Goal: Information Seeking & Learning: Learn about a topic

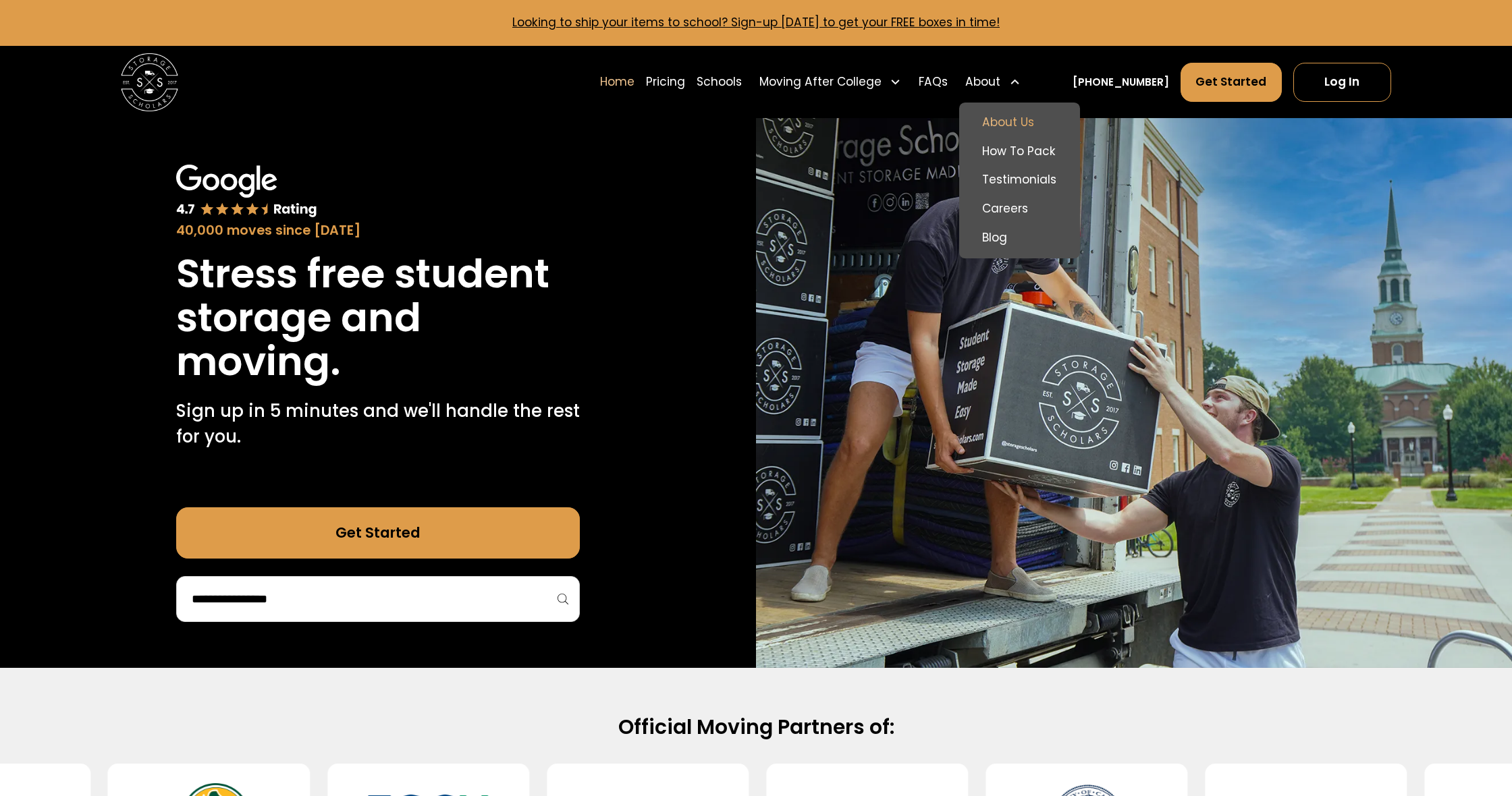
click at [1050, 126] on link "About Us" at bounding box center [1019, 122] width 109 height 29
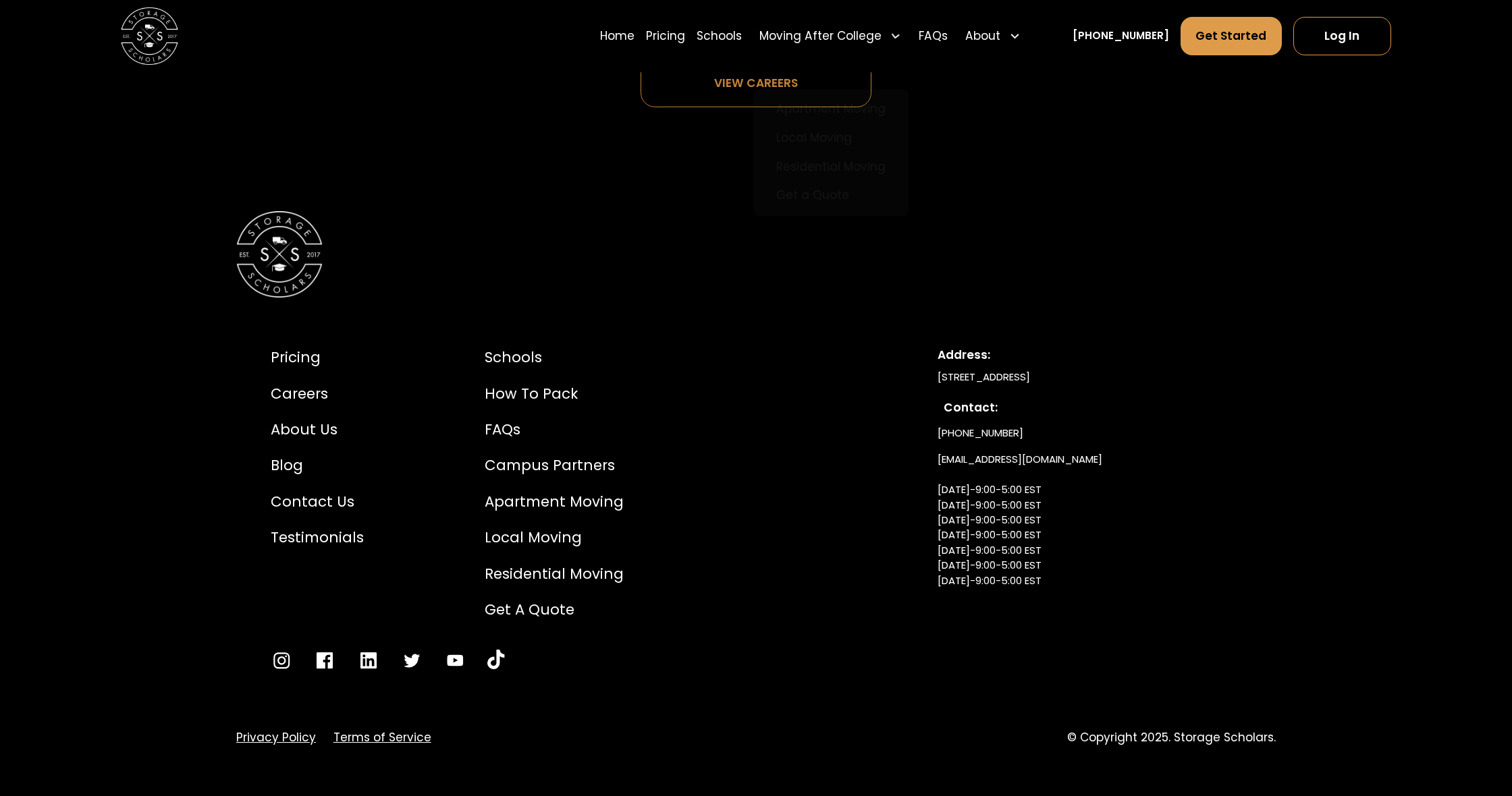
scroll to position [7833, 0]
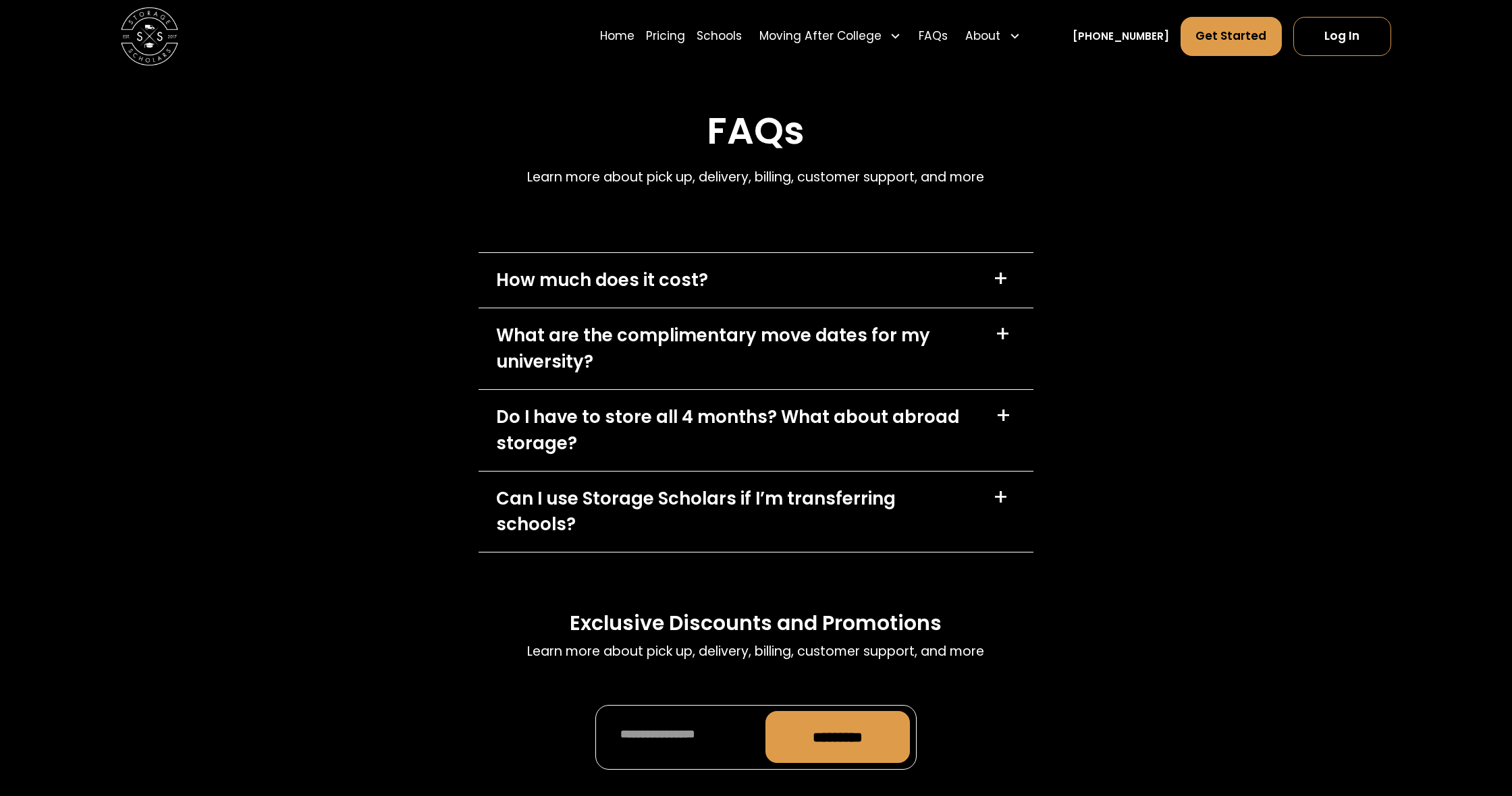
scroll to position [5897, 0]
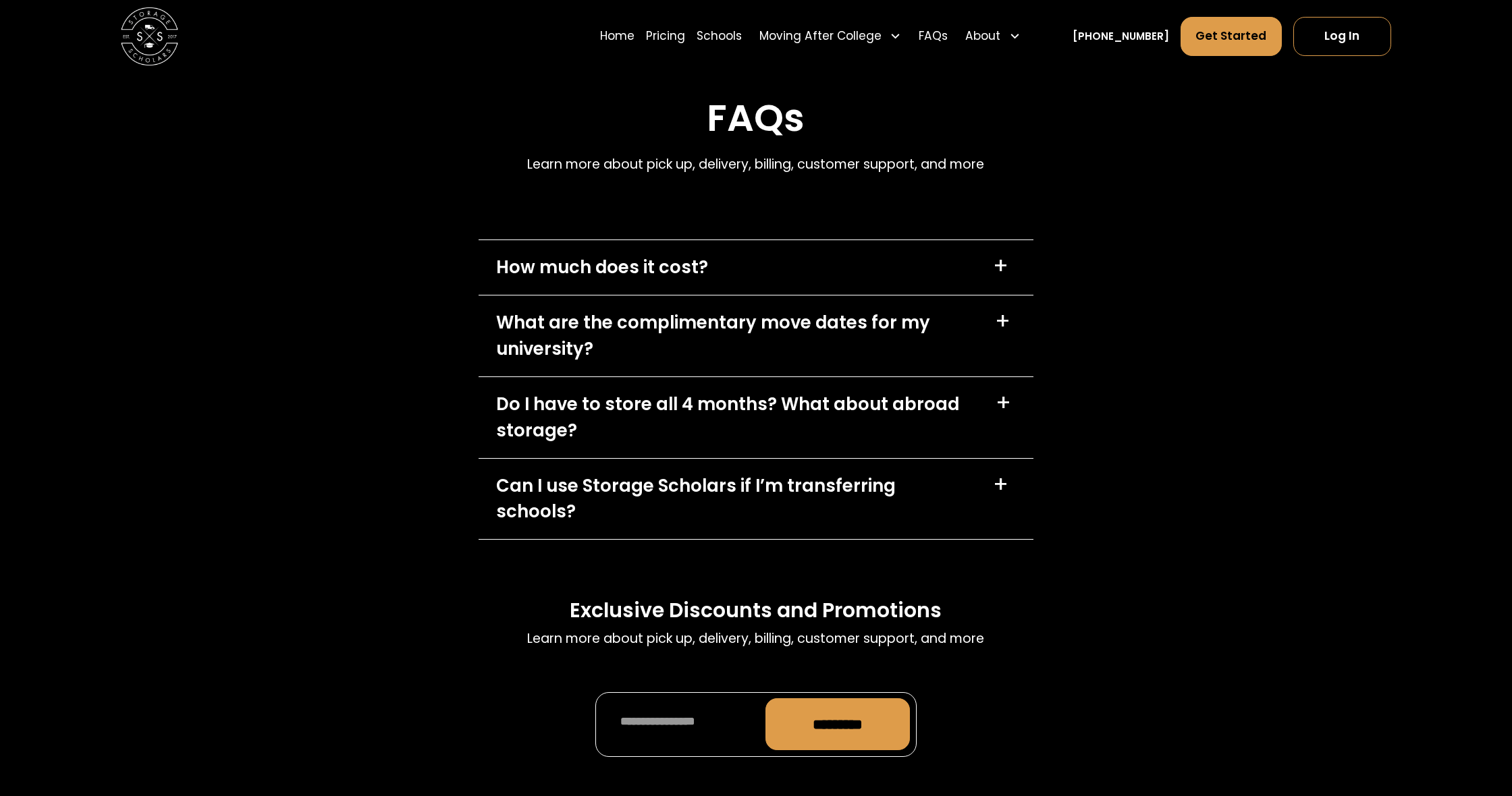
click at [804, 282] on div "How much does it cost? +" at bounding box center [756, 267] width 554 height 55
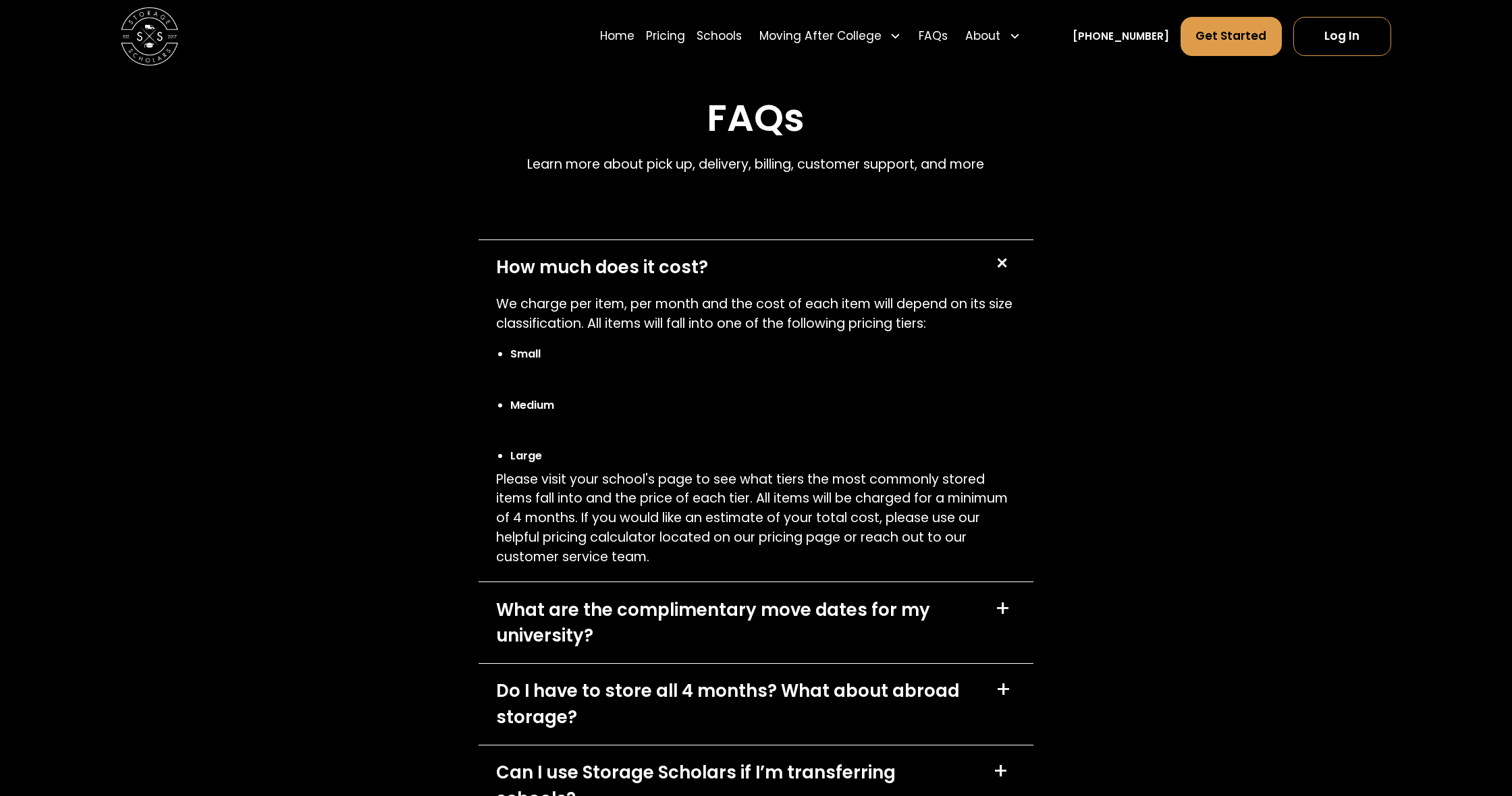
click at [807, 266] on div "How much does it cost? +" at bounding box center [756, 267] width 554 height 55
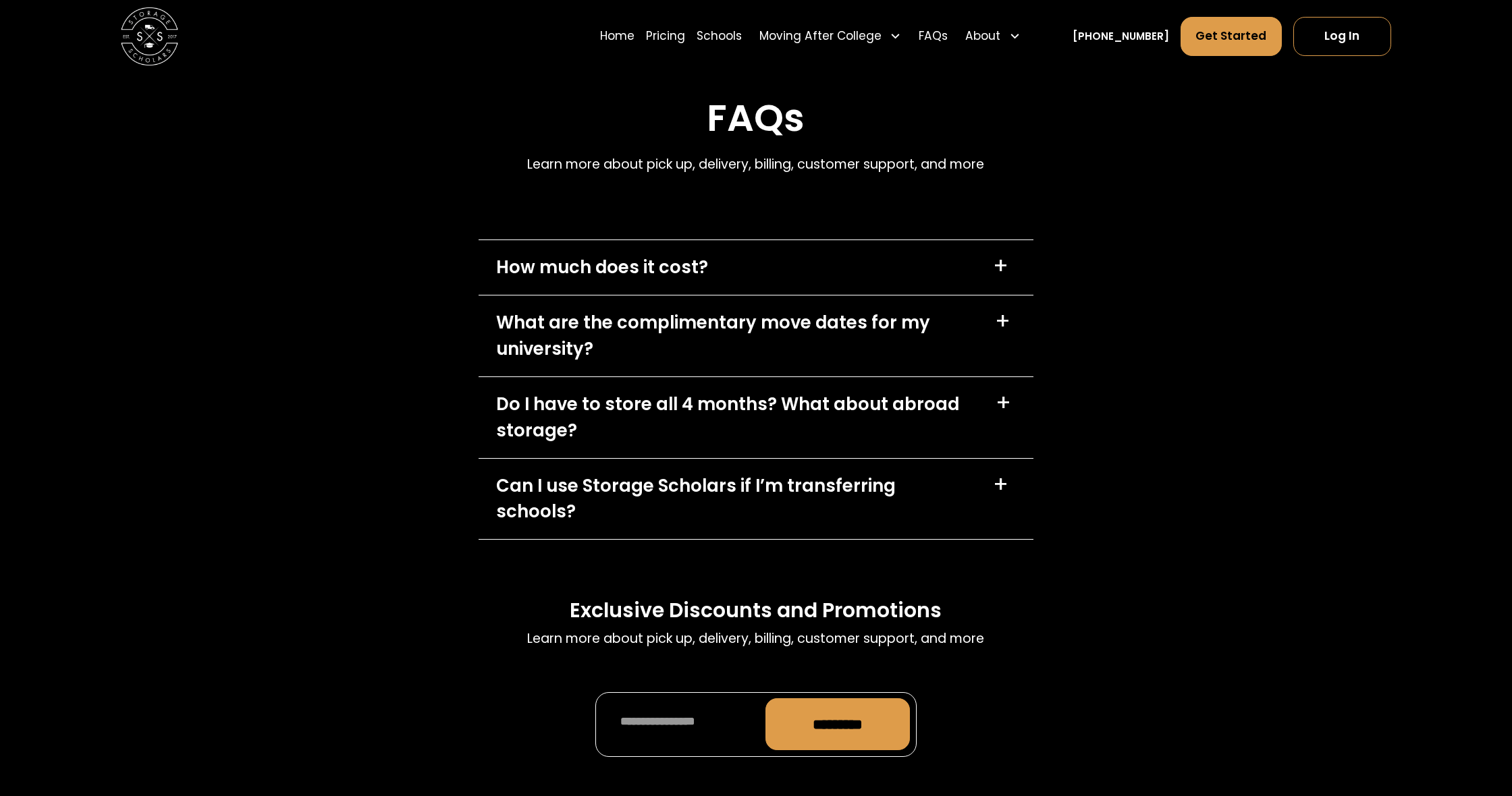
click at [713, 326] on div "What are the complimentary move dates for my university?" at bounding box center [737, 335] width 482 height 52
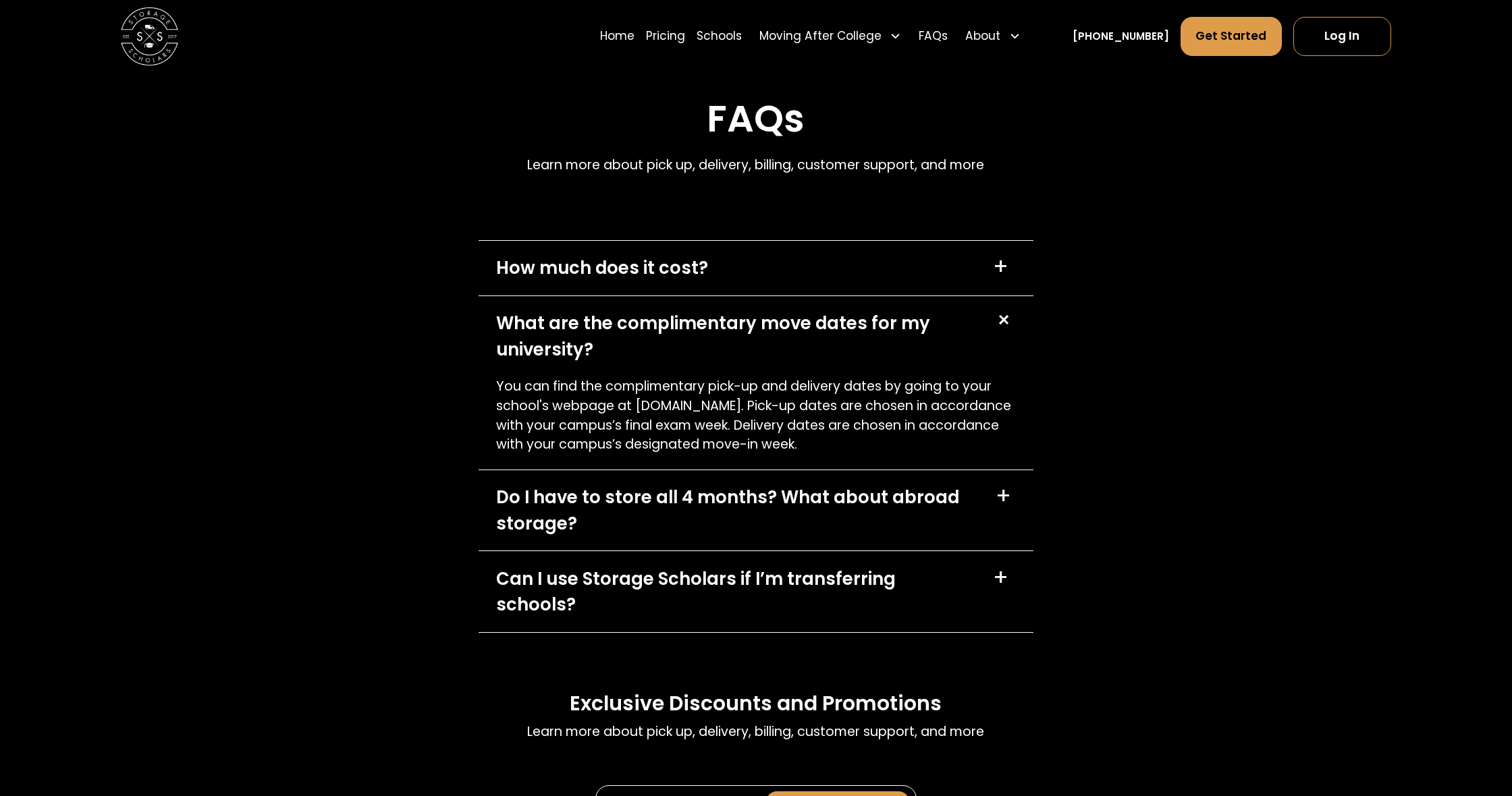
click at [716, 326] on div "What are the complimentary move dates for my university?" at bounding box center [737, 336] width 482 height 52
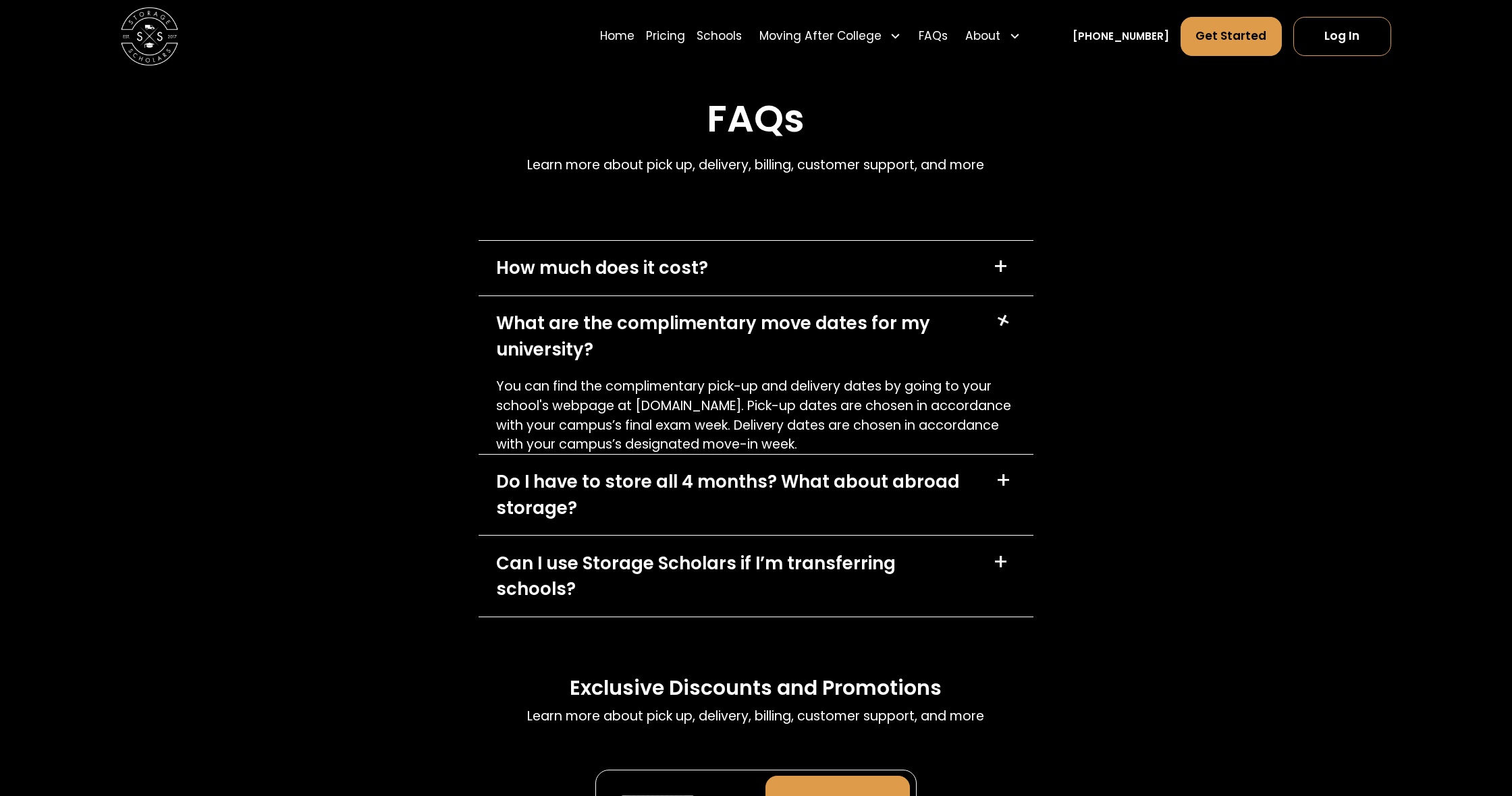
scroll to position [5896, 0]
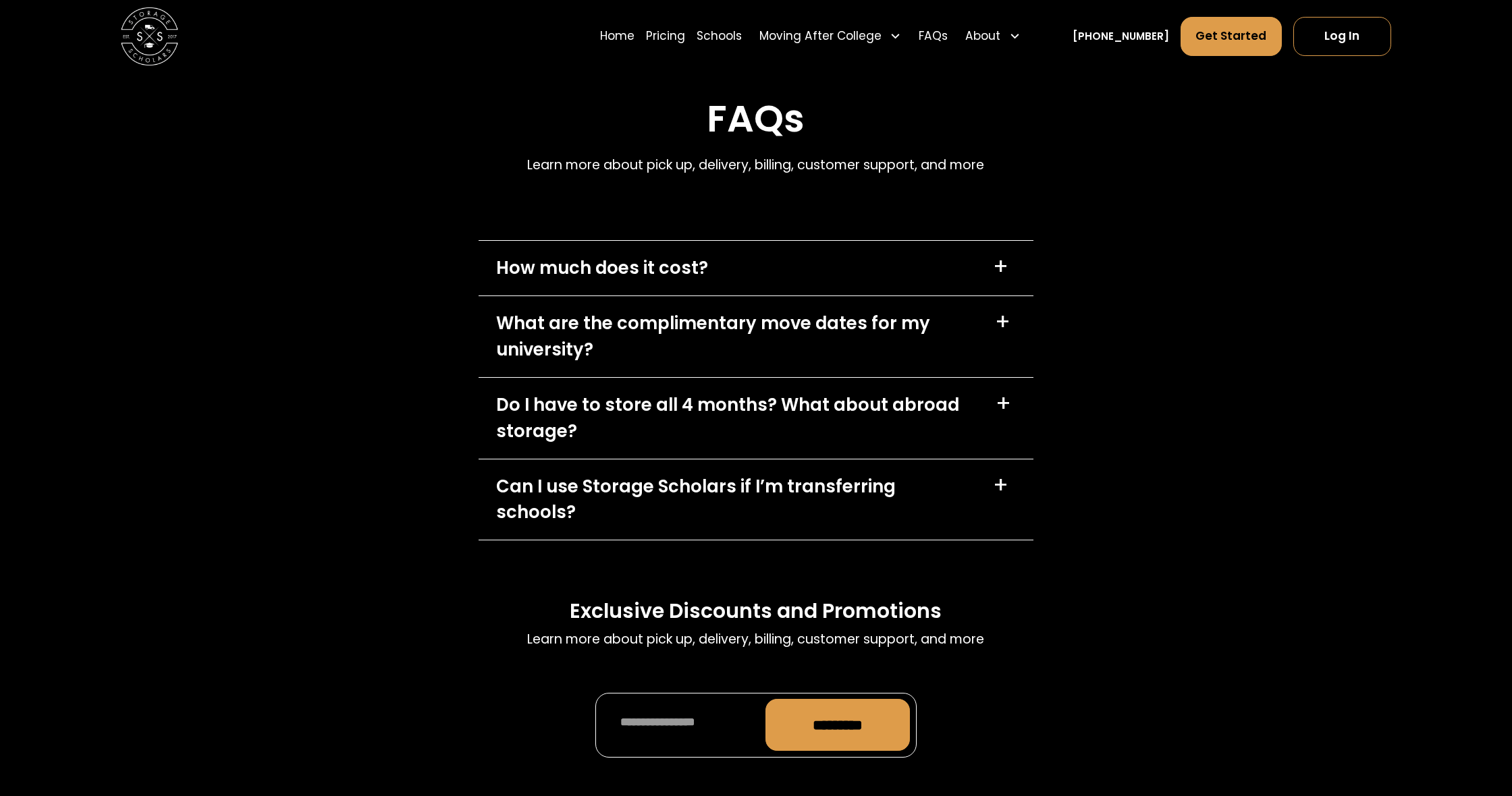
click at [689, 392] on div "Do I have to store all 4 months? What about abroad storage?" at bounding box center [737, 417] width 482 height 52
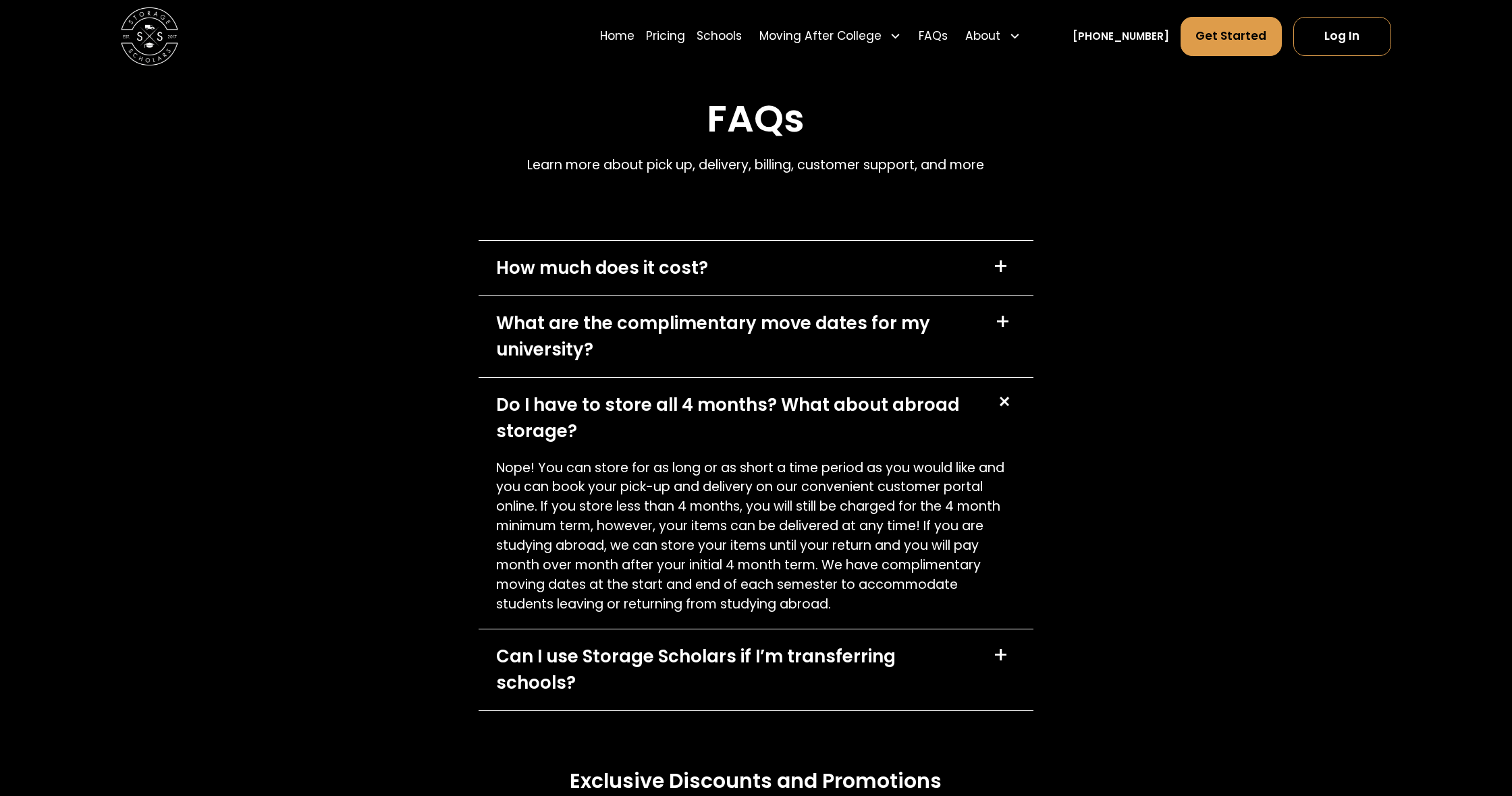
click at [689, 392] on div "Do I have to store all 4 months? What about abroad storage?" at bounding box center [737, 417] width 482 height 52
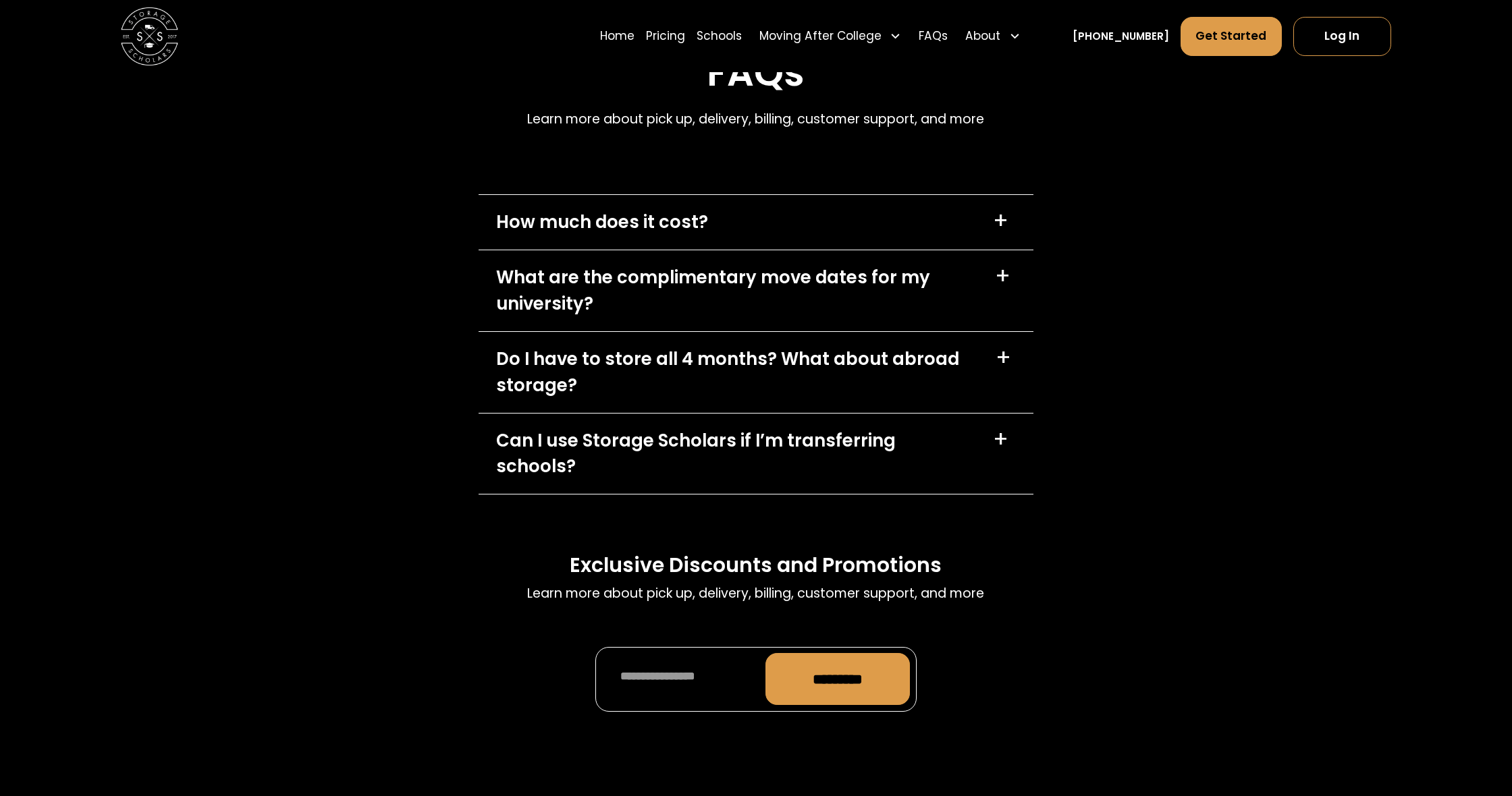
scroll to position [5941, 0]
